Goal: Task Accomplishment & Management: Complete application form

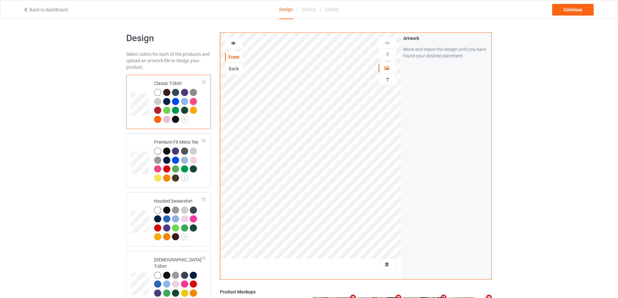
drag, startPoint x: 386, startPoint y: 268, endPoint x: 383, endPoint y: 261, distance: 7.4
click at [386, 268] on div at bounding box center [387, 264] width 18 height 12
click at [382, 264] on span "Delete all designs" at bounding box center [372, 264] width 34 height 5
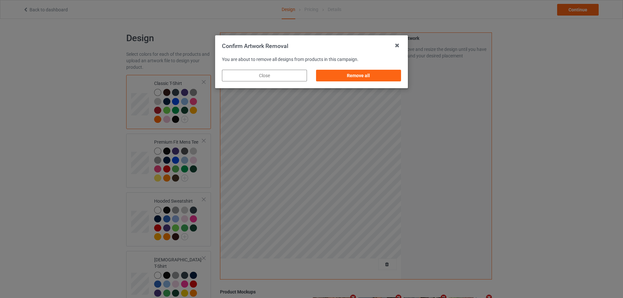
click at [385, 74] on div "Remove all" at bounding box center [358, 76] width 85 height 12
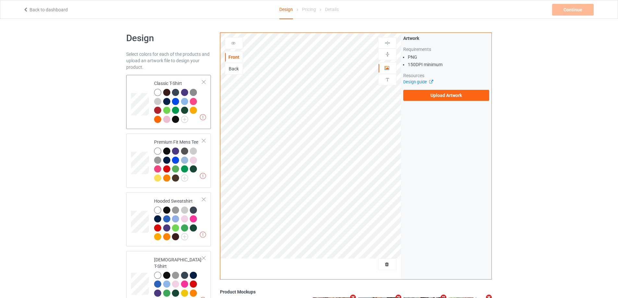
click at [444, 102] on div "Artwork Requirements PNG 150 DPI minimum Resources Design guide Upload Artwork" at bounding box center [446, 68] width 90 height 70
click at [445, 100] on label "Upload Artwork" at bounding box center [446, 95] width 86 height 11
click at [0, 0] on input "Upload Artwork" at bounding box center [0, 0] width 0 height 0
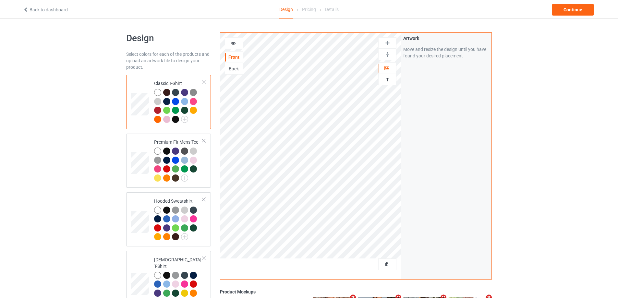
click at [228, 73] on div "Back" at bounding box center [234, 69] width 18 height 12
click at [229, 73] on div "Back" at bounding box center [234, 69] width 18 height 12
click at [232, 68] on div "Back" at bounding box center [234, 69] width 18 height 6
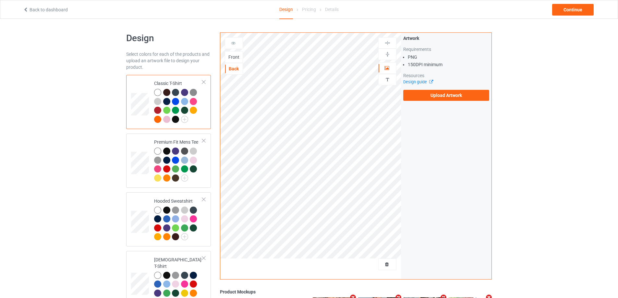
drag, startPoint x: 443, startPoint y: 88, endPoint x: 443, endPoint y: 94, distance: 6.5
click at [443, 88] on div "Artwork Requirements PNG 150 DPI minimum Resources Design guide Upload Artwork" at bounding box center [446, 68] width 86 height 66
click at [443, 94] on label "Upload Artwork" at bounding box center [446, 95] width 86 height 11
click at [0, 0] on input "Upload Artwork" at bounding box center [0, 0] width 0 height 0
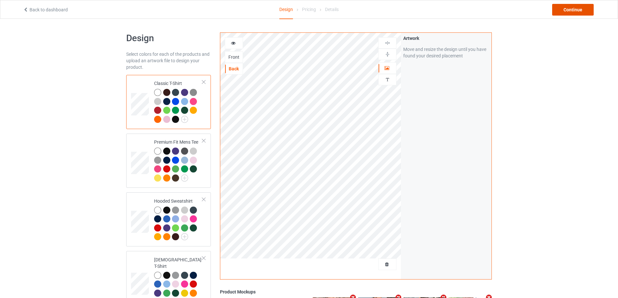
click at [582, 8] on div "Continue" at bounding box center [573, 10] width 42 height 12
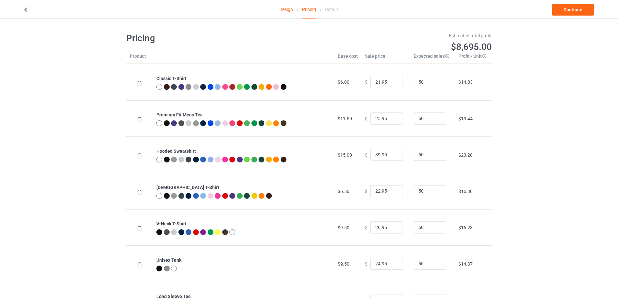
type input "26.95"
type input "32.95"
type input "46.95"
type input "26.95"
type input "30.95"
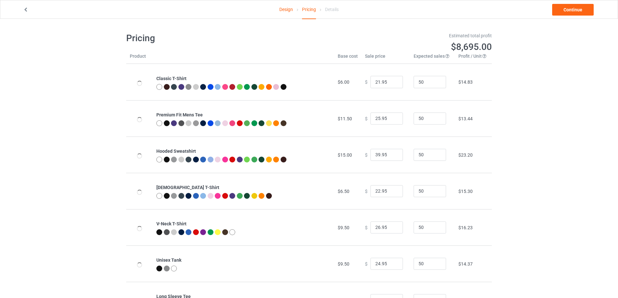
type input "28.95"
type input "31.95"
type input "39.95"
type input "26.95"
type input "39.95"
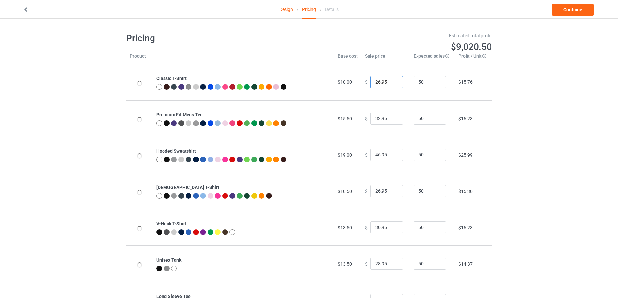
drag, startPoint x: 376, startPoint y: 82, endPoint x: 374, endPoint y: 85, distance: 3.5
click at [374, 85] on input "26.95" at bounding box center [386, 82] width 32 height 12
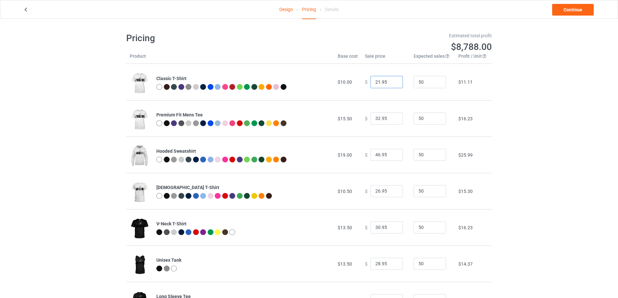
type input "21.95"
click at [391, 120] on input "31.95" at bounding box center [386, 119] width 32 height 12
click at [390, 120] on input "30.95" at bounding box center [386, 119] width 32 height 12
click at [390, 120] on input "29.95" at bounding box center [386, 119] width 32 height 12
type input "28.95"
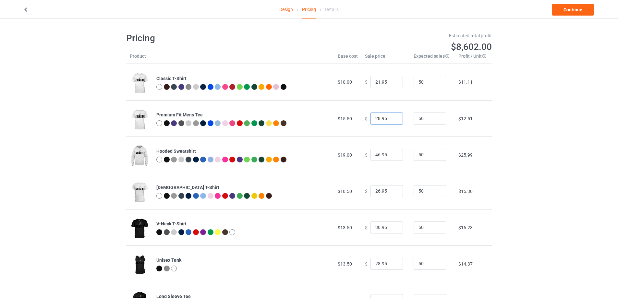
click at [390, 120] on input "28.95" at bounding box center [386, 119] width 32 height 12
click at [391, 158] on input "45.95" at bounding box center [386, 155] width 32 height 12
click at [391, 157] on input "44.95" at bounding box center [386, 155] width 32 height 12
click at [391, 157] on input "43.95" at bounding box center [386, 155] width 32 height 12
click at [391, 157] on input "42.95" at bounding box center [386, 155] width 32 height 12
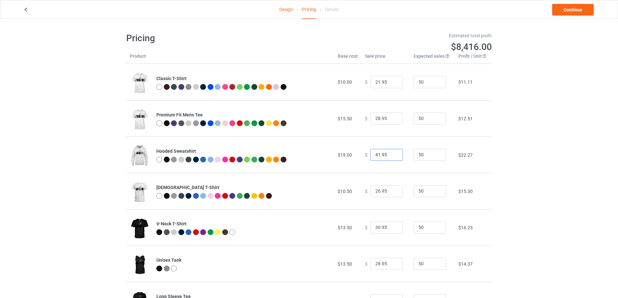
click at [391, 157] on input "41.95" at bounding box center [386, 155] width 32 height 12
click at [391, 157] on input "40.95" at bounding box center [386, 155] width 32 height 12
type input "39.95"
click at [391, 157] on input "39.95" at bounding box center [386, 155] width 32 height 12
click at [391, 192] on input "25.95" at bounding box center [386, 191] width 32 height 12
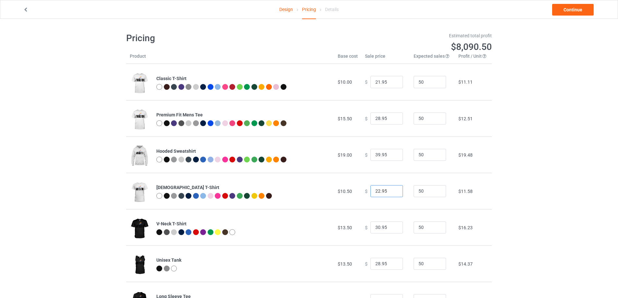
click at [390, 194] on input "22.95" at bounding box center [386, 191] width 32 height 12
click at [390, 194] on input "21.95" at bounding box center [386, 191] width 32 height 12
click at [390, 194] on input "20.95" at bounding box center [386, 191] width 32 height 12
click at [391, 188] on input "20.95" at bounding box center [386, 191] width 32 height 12
click at [392, 189] on input "21.95" at bounding box center [386, 191] width 32 height 12
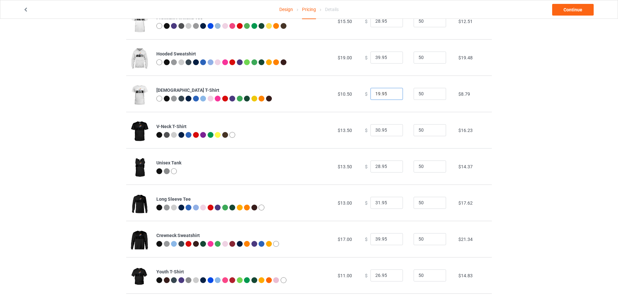
scroll to position [143, 0]
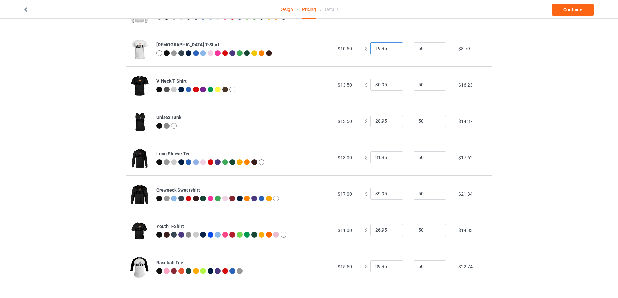
type input "19.95"
click at [391, 268] on input "38.95" at bounding box center [386, 266] width 32 height 12
click at [390, 268] on input "37.95" at bounding box center [386, 266] width 32 height 12
click at [390, 268] on input "36.95" at bounding box center [386, 266] width 32 height 12
type input "35.95"
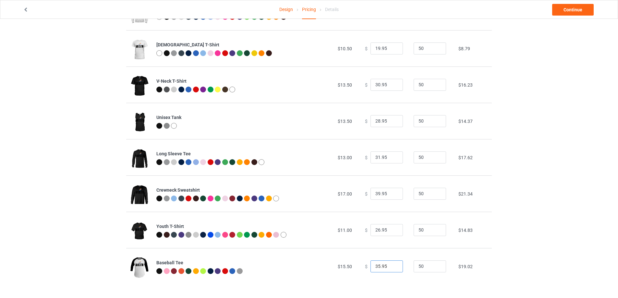
click at [390, 268] on input "35.95" at bounding box center [386, 266] width 32 height 12
click at [391, 194] on input "38.95" at bounding box center [386, 194] width 32 height 12
click at [391, 194] on input "37.95" at bounding box center [386, 194] width 32 height 12
click at [391, 194] on input "36.95" at bounding box center [386, 194] width 32 height 12
type input "35.95"
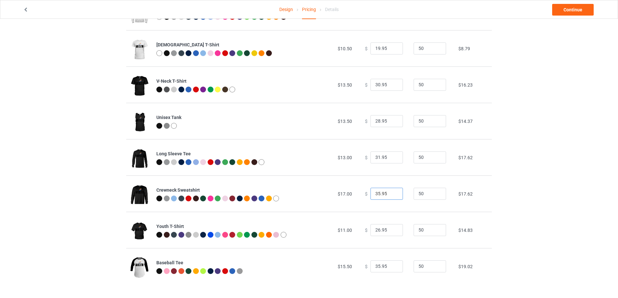
click at [391, 194] on input "35.95" at bounding box center [386, 194] width 32 height 12
click at [391, 122] on input "27.95" at bounding box center [386, 121] width 32 height 12
type input "26.95"
click at [391, 122] on input "26.95" at bounding box center [386, 121] width 32 height 12
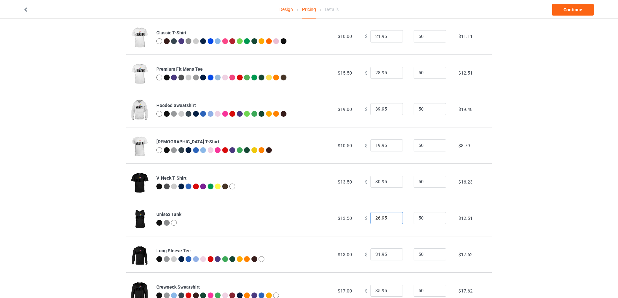
scroll to position [0, 0]
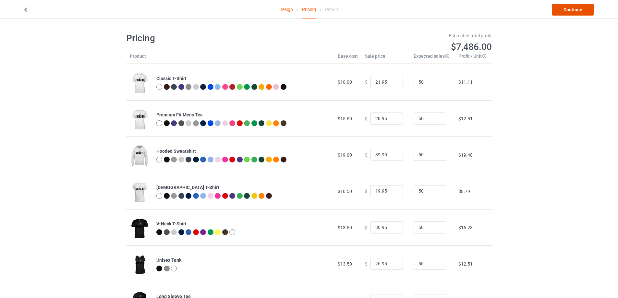
click at [582, 8] on link "Continue" at bounding box center [573, 10] width 42 height 12
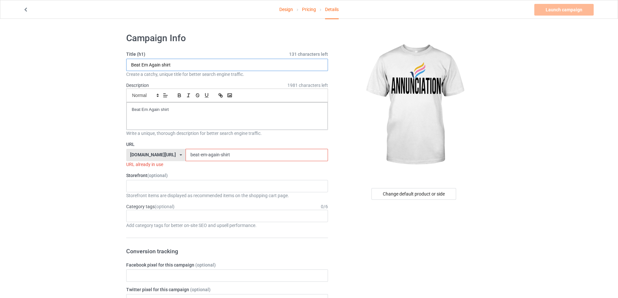
drag, startPoint x: 121, startPoint y: 76, endPoint x: 118, endPoint y: 85, distance: 9.5
paste input "[URL][DOMAIN_NAME]"
drag, startPoint x: 167, startPoint y: 65, endPoint x: 346, endPoint y: 66, distance: 179.7
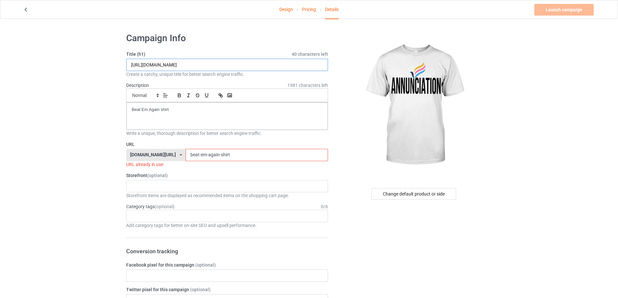
type input "[URL][DOMAIN_NAME]"
drag, startPoint x: 219, startPoint y: 156, endPoint x: 124, endPoint y: 155, distance: 94.7
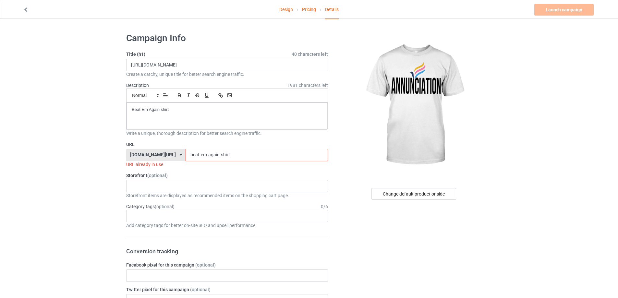
paste input "annunciation-be-kind-be-respectful-be-inclusive-be"
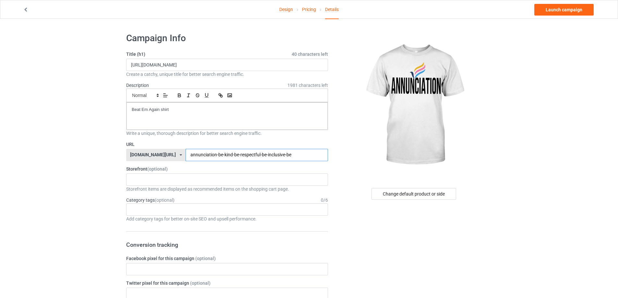
type input "annunciation-be-kind-be-respectful-be-inclusive-be"
drag, startPoint x: 183, startPoint y: 109, endPoint x: 87, endPoint y: 113, distance: 96.4
click at [233, 60] on input "[URL][DOMAIN_NAME]" at bounding box center [227, 65] width 202 height 12
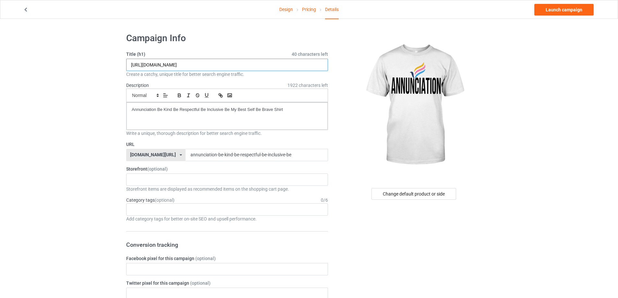
click at [233, 60] on input "[URL][DOMAIN_NAME]" at bounding box center [227, 65] width 202 height 12
paste input "Annunciation Be Kind Be Respectful Be Inclusive Be My Best Self Be Brave S"
type input "Annunciation Be Kind Be Respectful Be Inclusive Be My Best Self Be Brave Shirt"
click at [558, 8] on link "Launch campaign" at bounding box center [563, 10] width 59 height 12
